Goal: Task Accomplishment & Management: Use online tool/utility

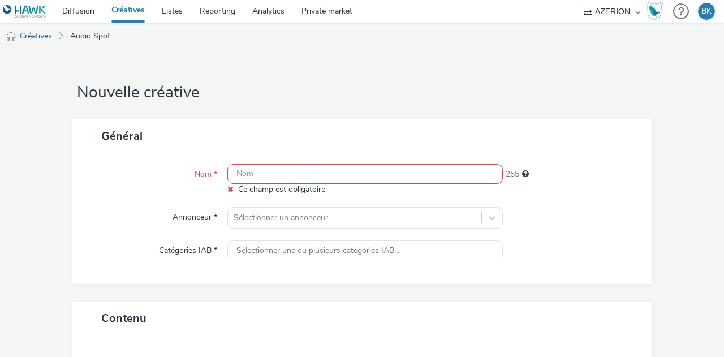
click at [343, 178] on input "text" at bounding box center [365, 174] width 276 height 20
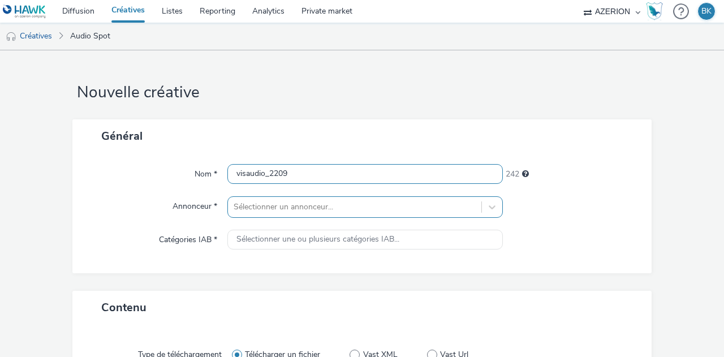
type input "visaudio_2209"
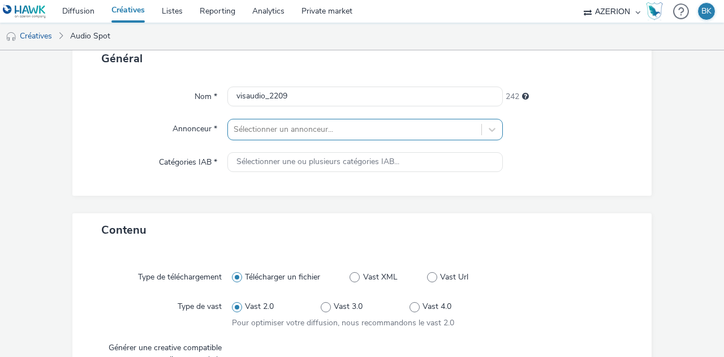
click at [278, 140] on div "Sélectionner un annonceur..." at bounding box center [365, 130] width 276 height 22
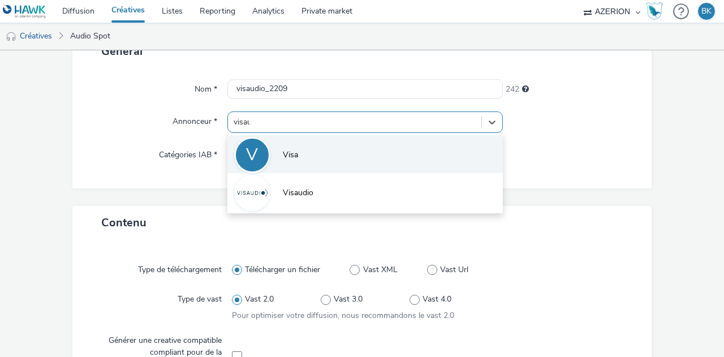
type input "visaud"
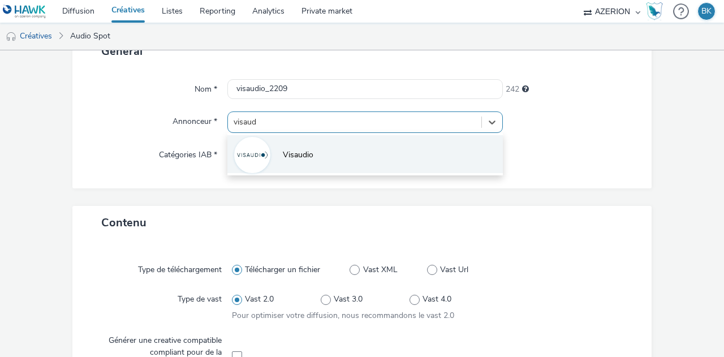
click at [365, 166] on li "Visaudio" at bounding box center [365, 154] width 276 height 38
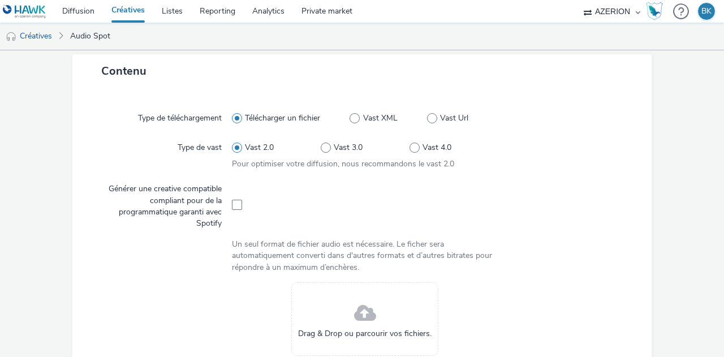
scroll to position [226, 0]
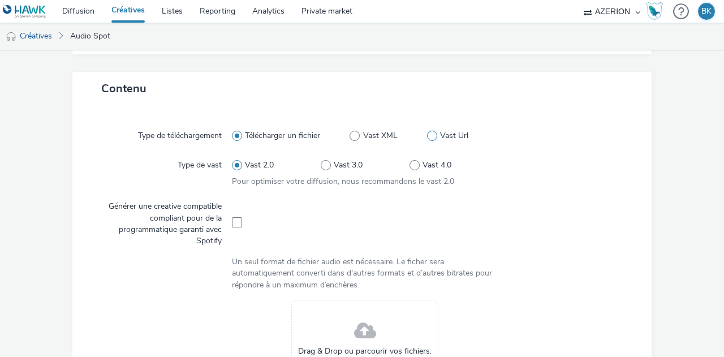
click at [427, 134] on span at bounding box center [432, 136] width 10 height 10
click at [427, 134] on input "Vast Url" at bounding box center [430, 135] width 7 height 7
radio input "false"
radio input "true"
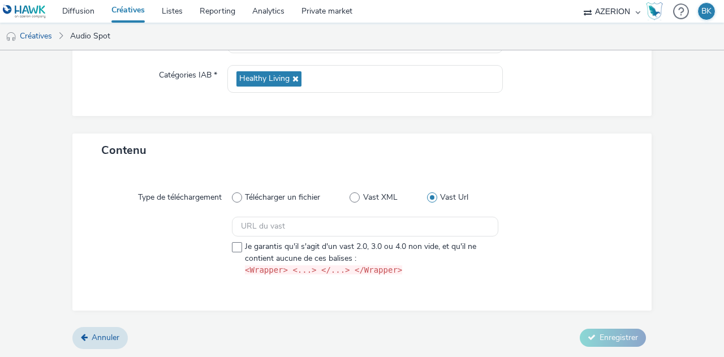
scroll to position [163, 0]
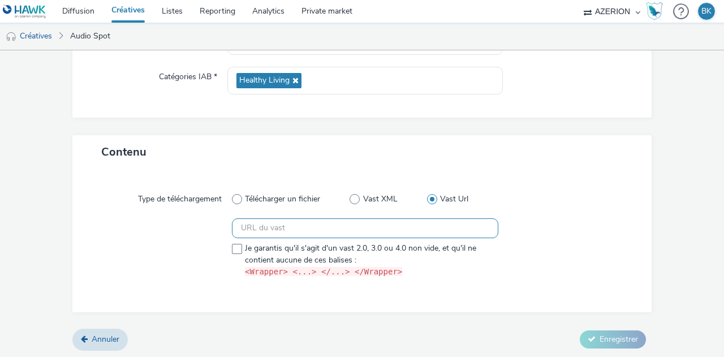
click at [347, 227] on input "text" at bounding box center [365, 228] width 267 height 20
paste input "[URL]"
type input "[URL]"
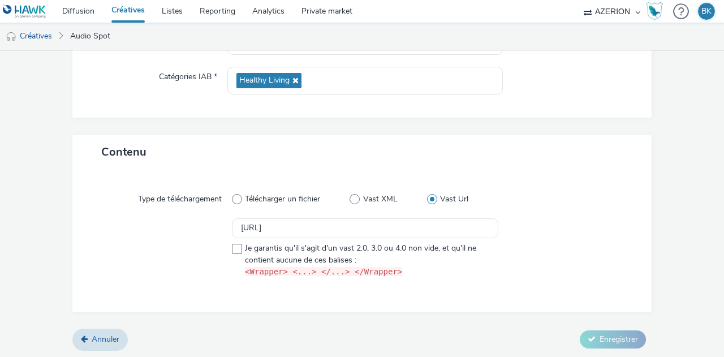
scroll to position [0, 0]
click at [568, 217] on div "Type de téléchargement Télécharger un fichier Vast XML Vast Url [URL] Je garant…" at bounding box center [362, 240] width 557 height 121
click at [237, 243] on label "Je garantis qu'il s'agit d'un vast 2.0, 3.0 ou 4.0 non vide, et qu'il ne contie…" at bounding box center [365, 260] width 267 height 35
checkbox input "true"
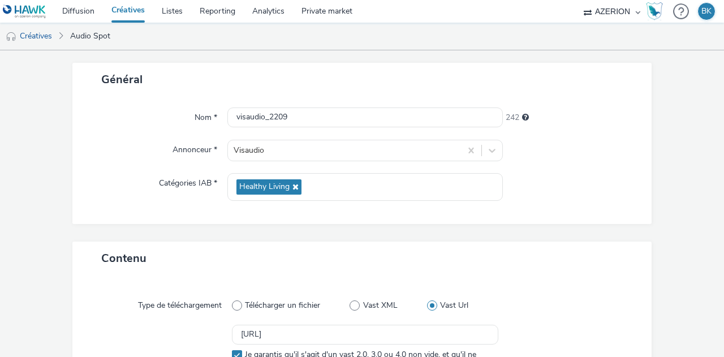
scroll to position [163, 0]
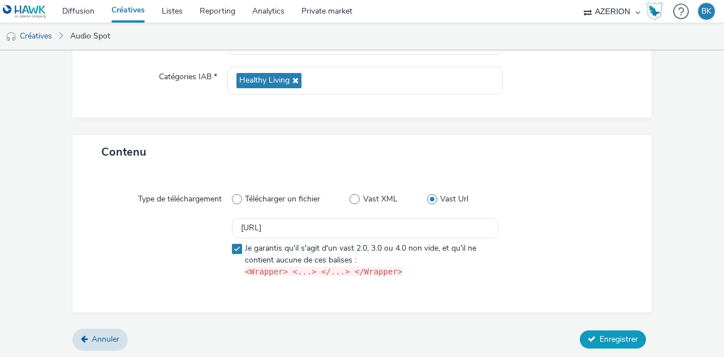
click at [600, 339] on span "Enregistrer" at bounding box center [619, 339] width 38 height 11
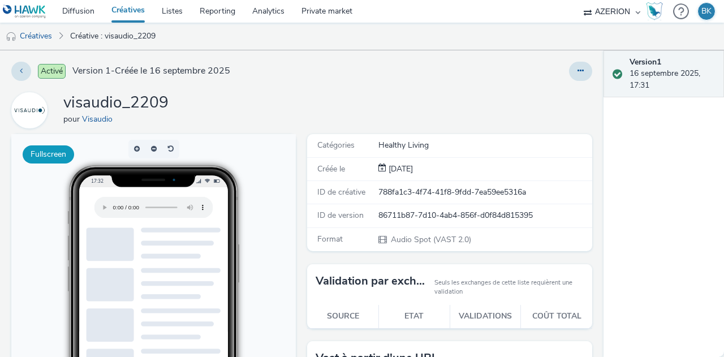
click at [66, 153] on button "Fullscreen" at bounding box center [48, 154] width 51 height 18
click at [578, 73] on icon at bounding box center [581, 71] width 6 height 8
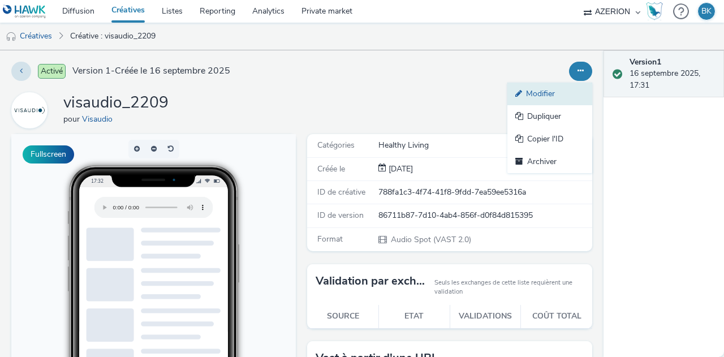
click at [541, 99] on link "Modifier" at bounding box center [550, 94] width 85 height 23
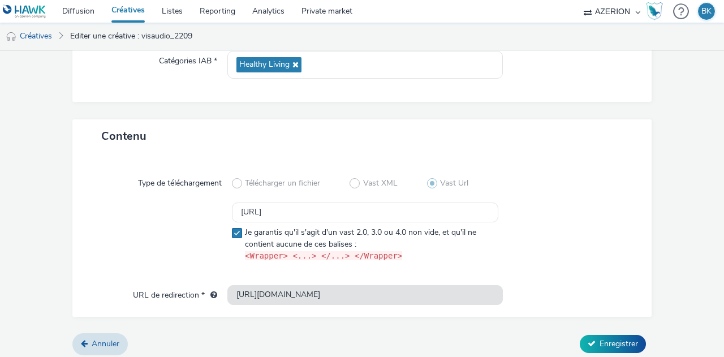
scroll to position [183, 0]
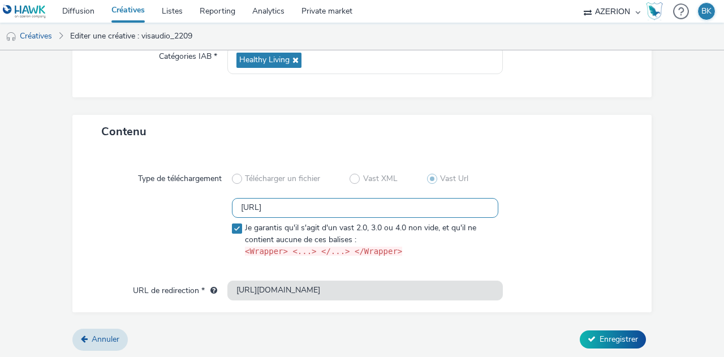
click at [438, 209] on input "[URL]" at bounding box center [365, 208] width 267 height 20
paste input "https://vast.audiostack.ai/v2/2.0/campaign/845652c8-789a-42ab-aacd-9a8b1fe7f740…"
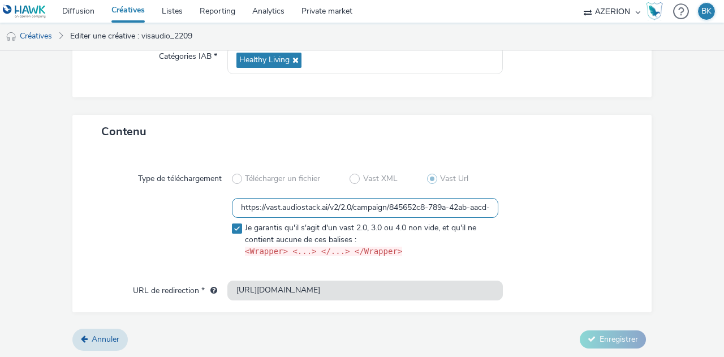
scroll to position [0, 201]
type input "https://vast.audiostack.ai/v2/2.0/campaign/845652c8-789a-42ab-aacd-9a8b1fe7f740…"
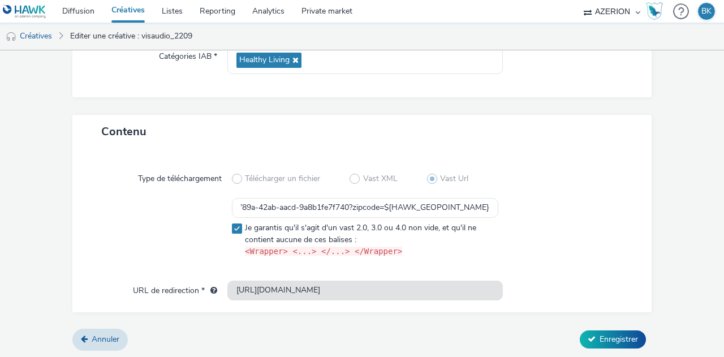
scroll to position [0, 0]
click at [651, 240] on form "Editer une créative Général Nom * visaudio_2209 242 Annonceur * Visaudio Catégo…" at bounding box center [362, 113] width 724 height 492
click at [605, 339] on span "Enregistrer" at bounding box center [619, 339] width 38 height 11
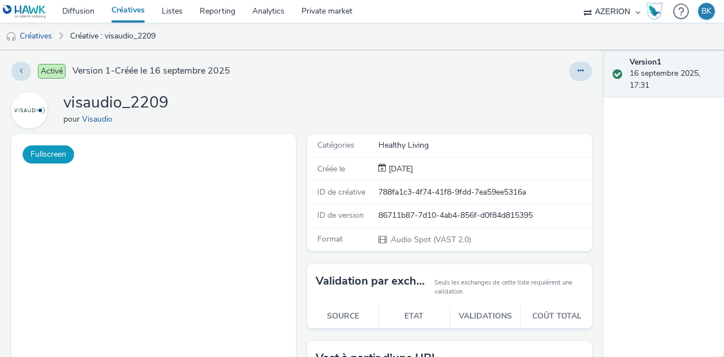
click at [54, 154] on button "Fullscreen" at bounding box center [48, 154] width 51 height 18
click at [63, 148] on button "Fullscreen" at bounding box center [48, 154] width 51 height 18
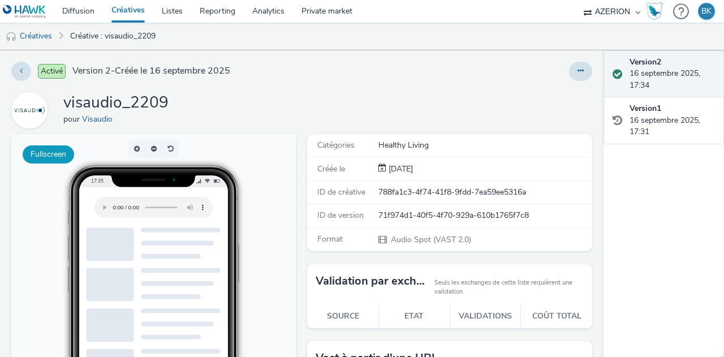
click at [54, 154] on button "Fullscreen" at bounding box center [48, 154] width 51 height 18
click at [578, 68] on icon at bounding box center [581, 71] width 6 height 8
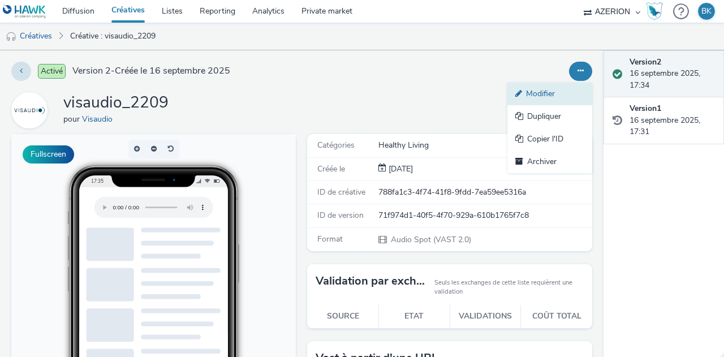
click at [562, 101] on link "Modifier" at bounding box center [550, 94] width 85 height 23
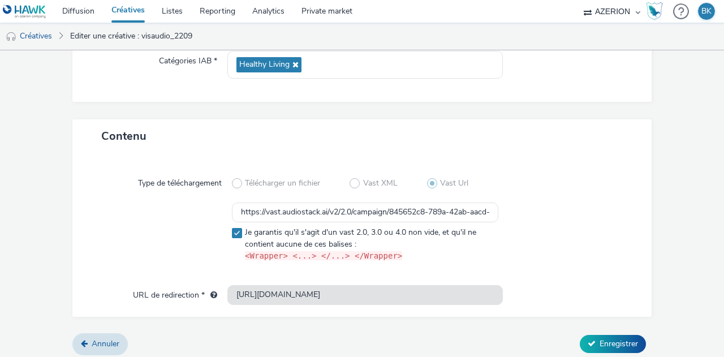
scroll to position [183, 0]
